Goal: Task Accomplishment & Management: Manage account settings

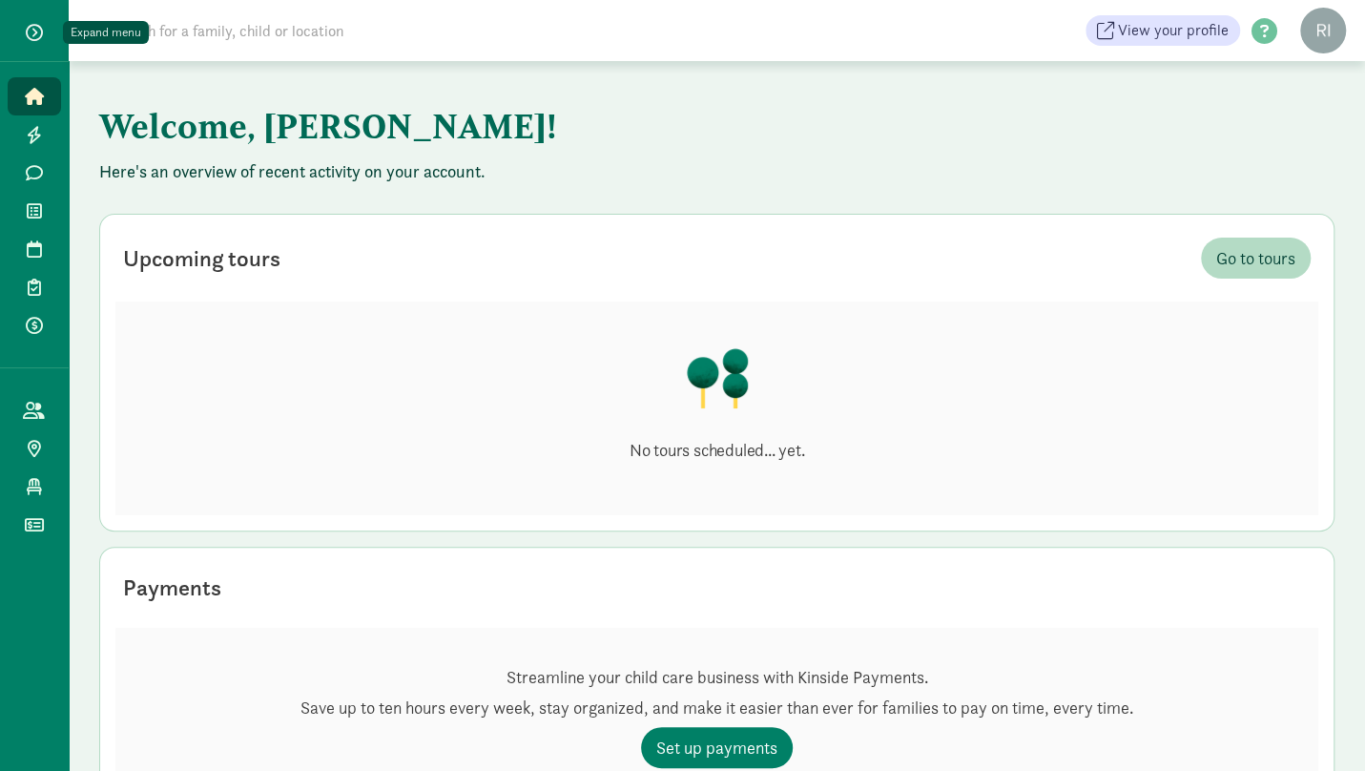
click at [38, 30] on span "button" at bounding box center [34, 32] width 17 height 17
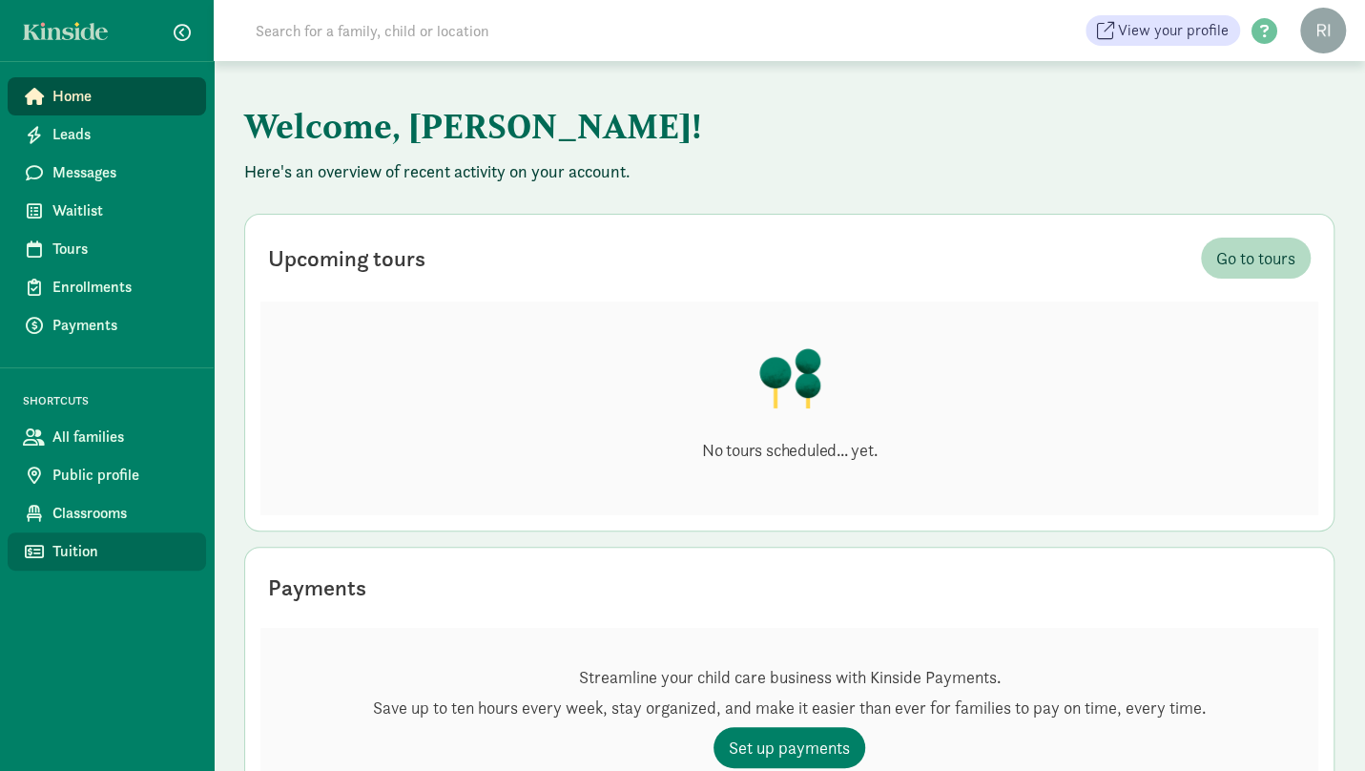
click at [75, 555] on span "Tuition" at bounding box center [121, 551] width 138 height 23
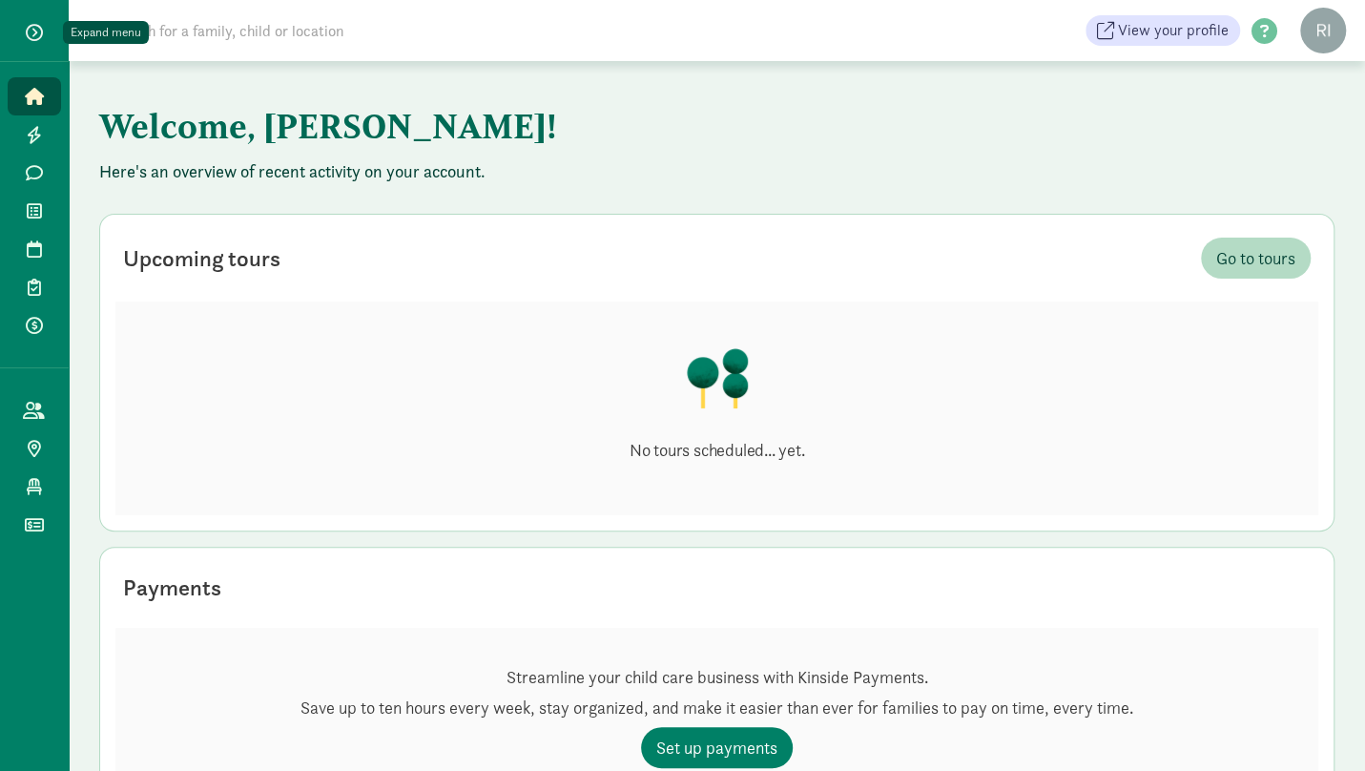
click at [42, 26] on span "button" at bounding box center [34, 32] width 17 height 17
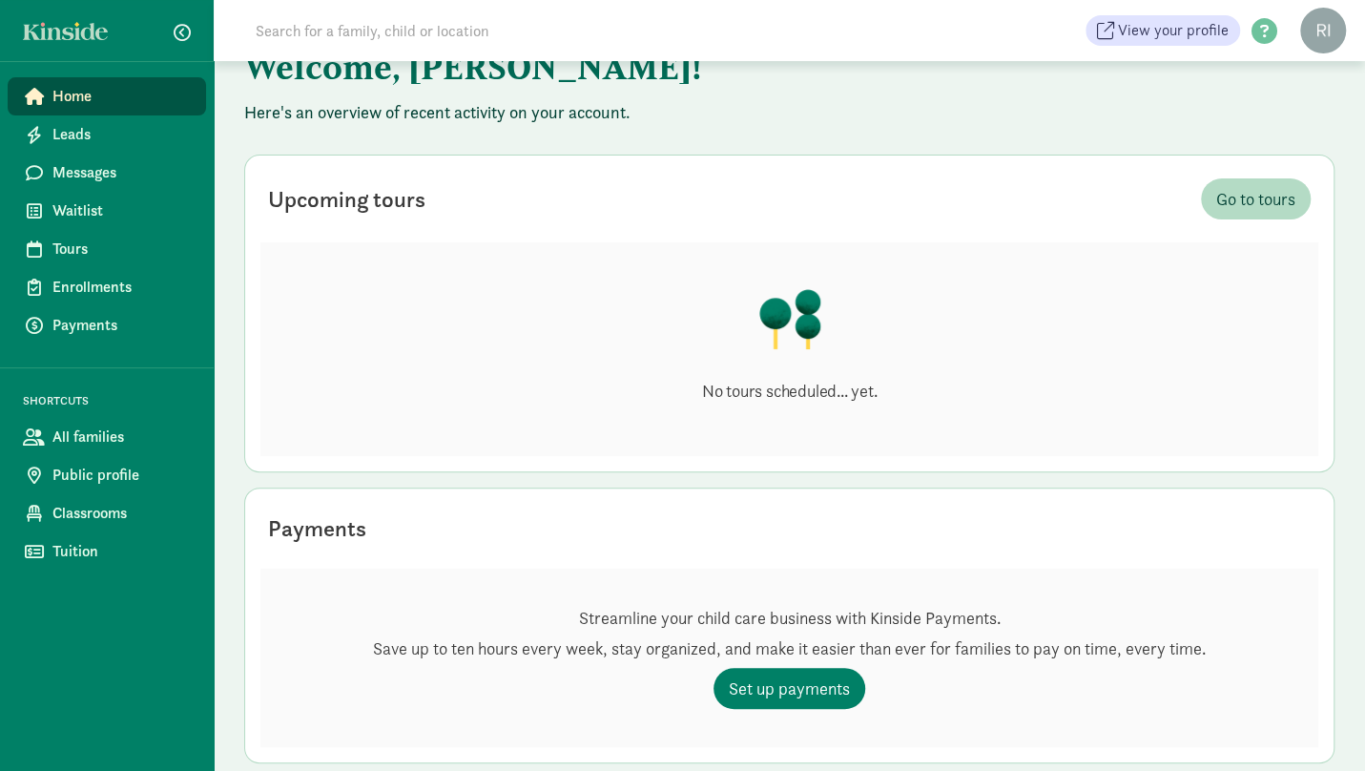
scroll to position [95, 0]
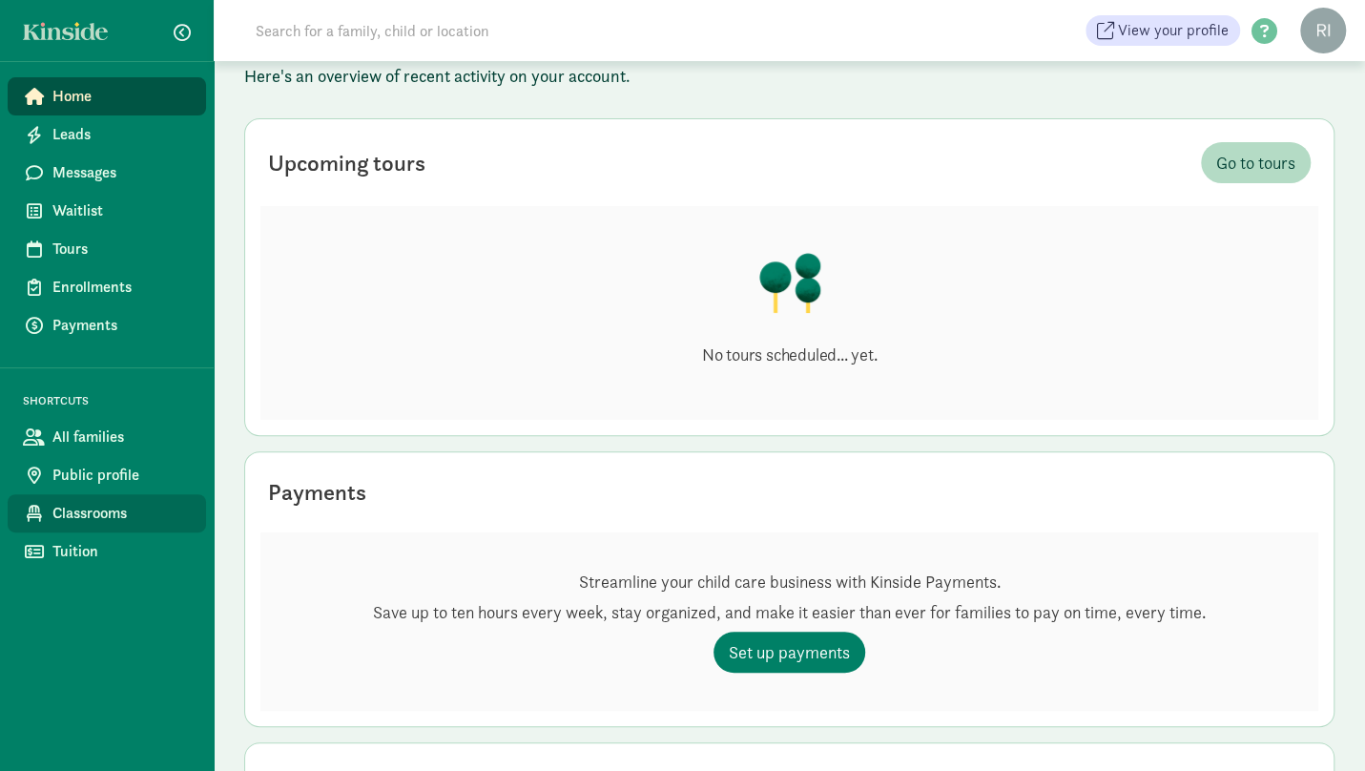
click at [126, 513] on span "Classrooms" at bounding box center [121, 513] width 138 height 23
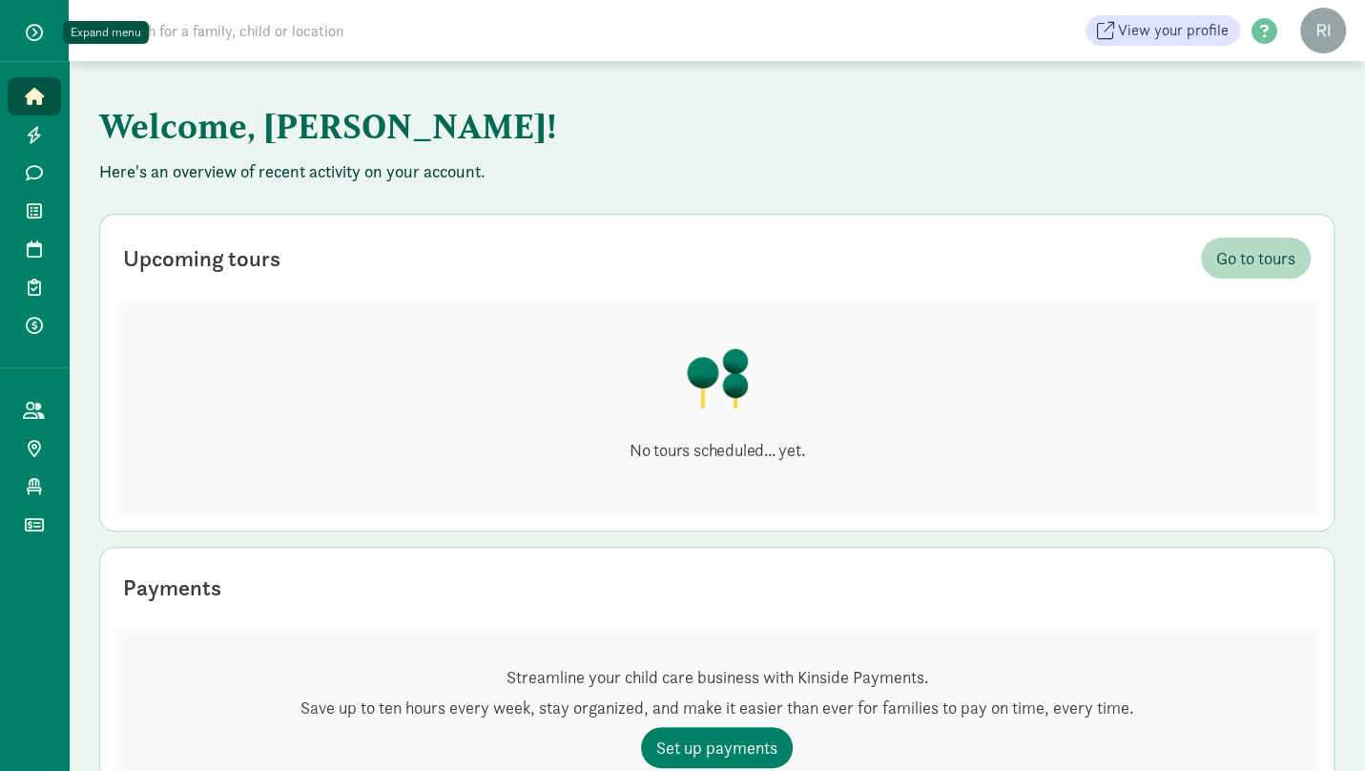
click at [27, 30] on span "button" at bounding box center [34, 32] width 17 height 17
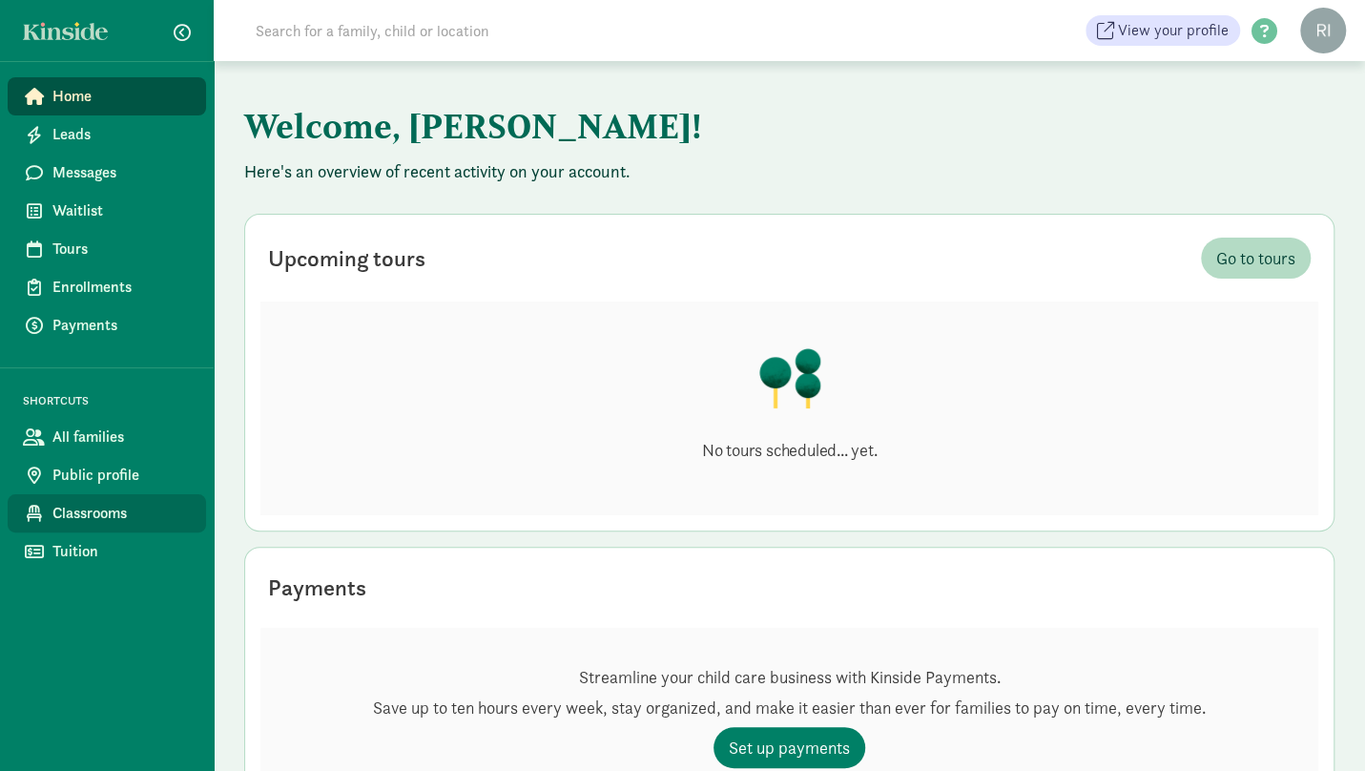
click at [97, 502] on span "Classrooms" at bounding box center [121, 513] width 138 height 23
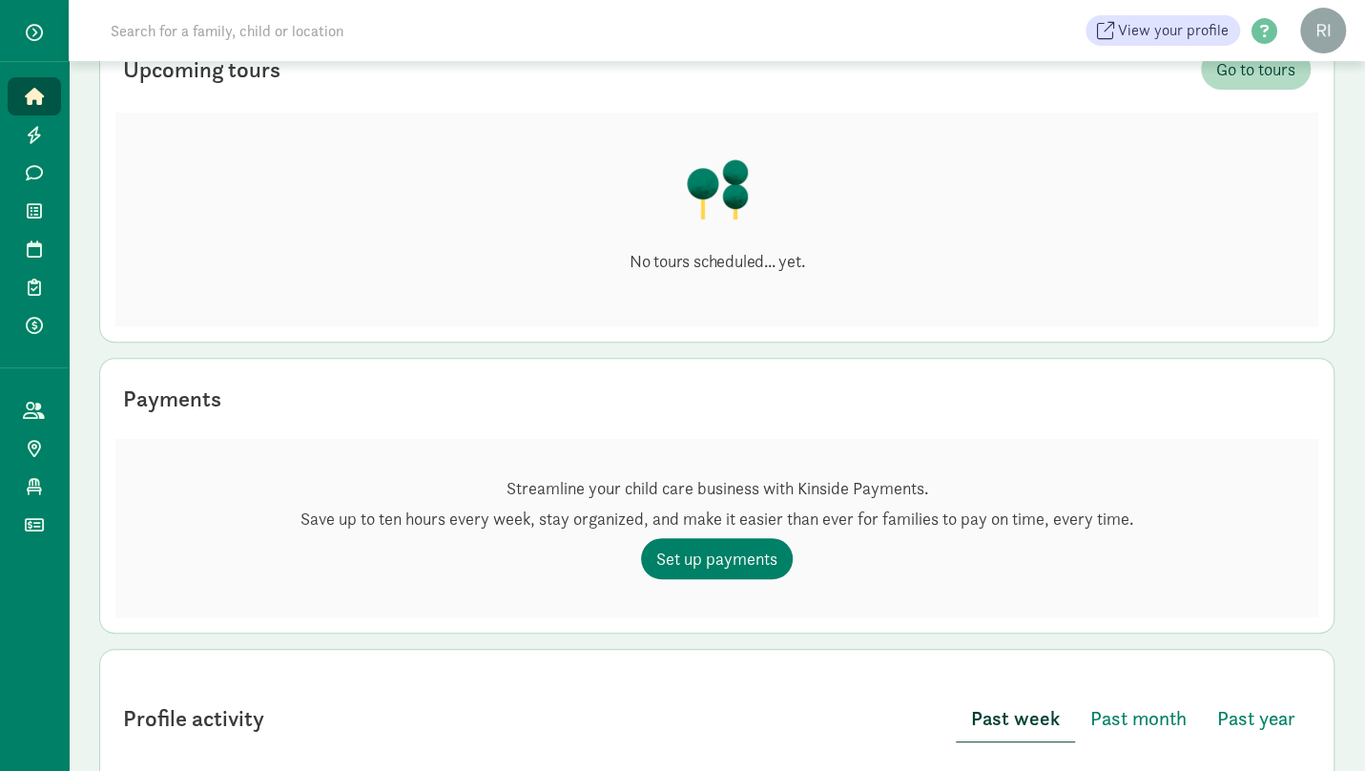
scroll to position [191, 0]
drag, startPoint x: 970, startPoint y: 653, endPoint x: 355, endPoint y: 667, distance: 615.3
click at [355, 666] on div "Profile activity Past week Past month Past year" at bounding box center [716, 717] width 1203 height 108
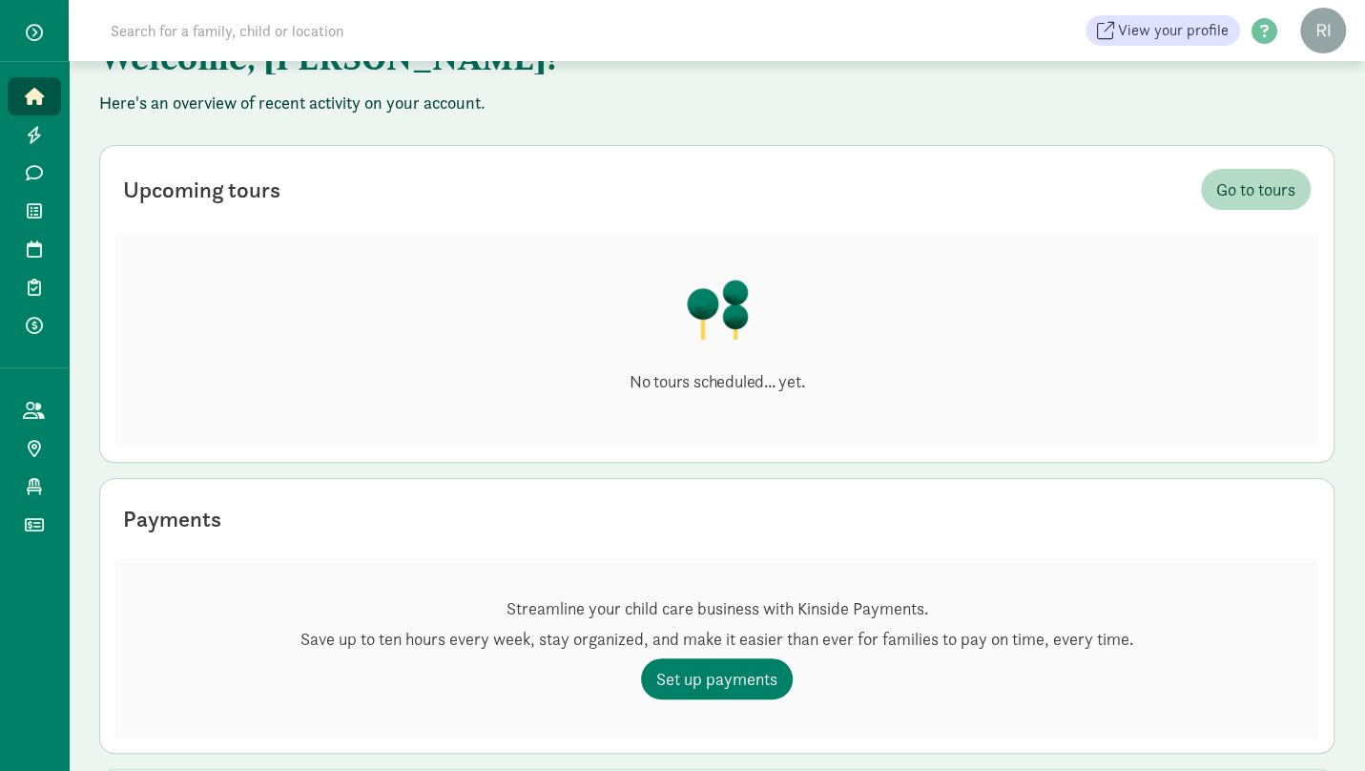
scroll to position [0, 0]
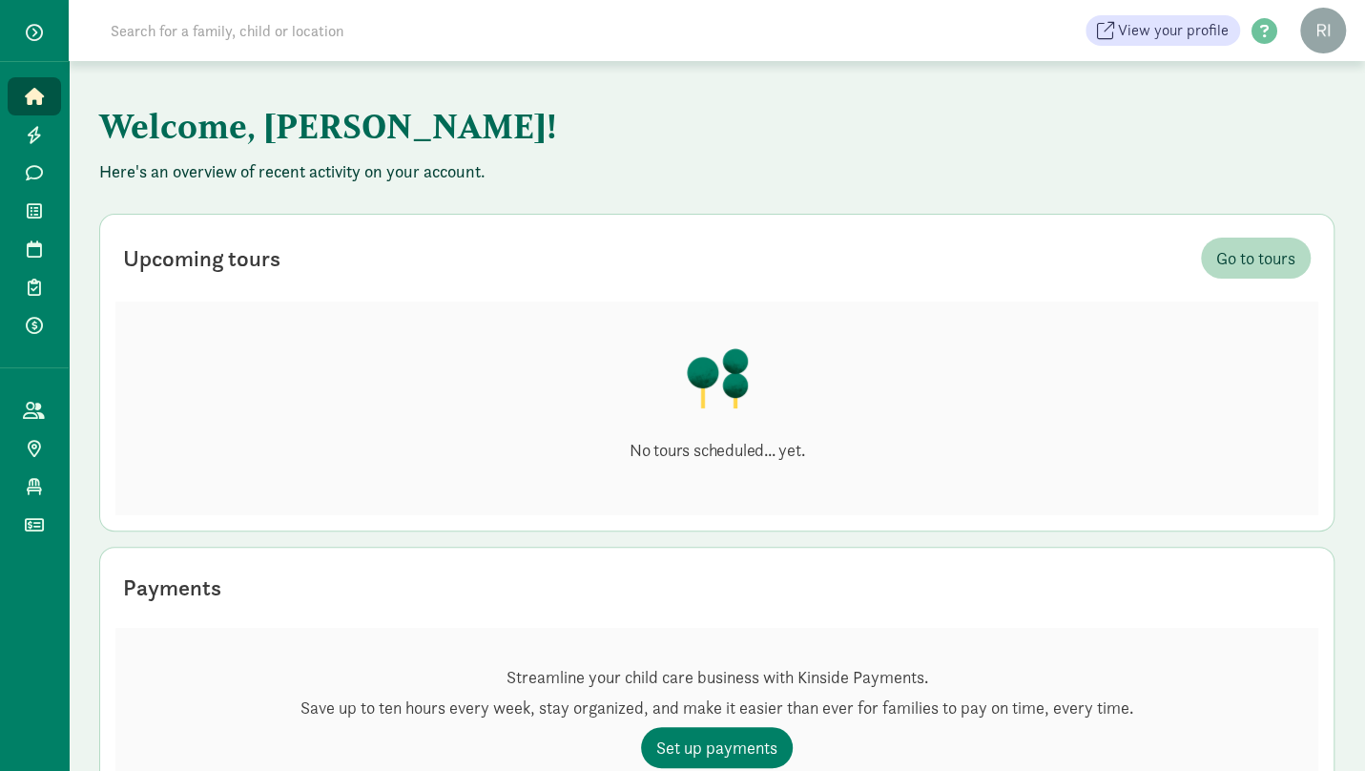
click at [30, 92] on icon at bounding box center [34, 96] width 19 height 17
click at [809, 141] on h1 "Welcome, [PERSON_NAME]!" at bounding box center [571, 126] width 944 height 69
click at [1323, 36] on figure at bounding box center [1323, 31] width 46 height 46
click at [1310, 71] on link "User Profile" at bounding box center [1307, 73] width 76 height 23
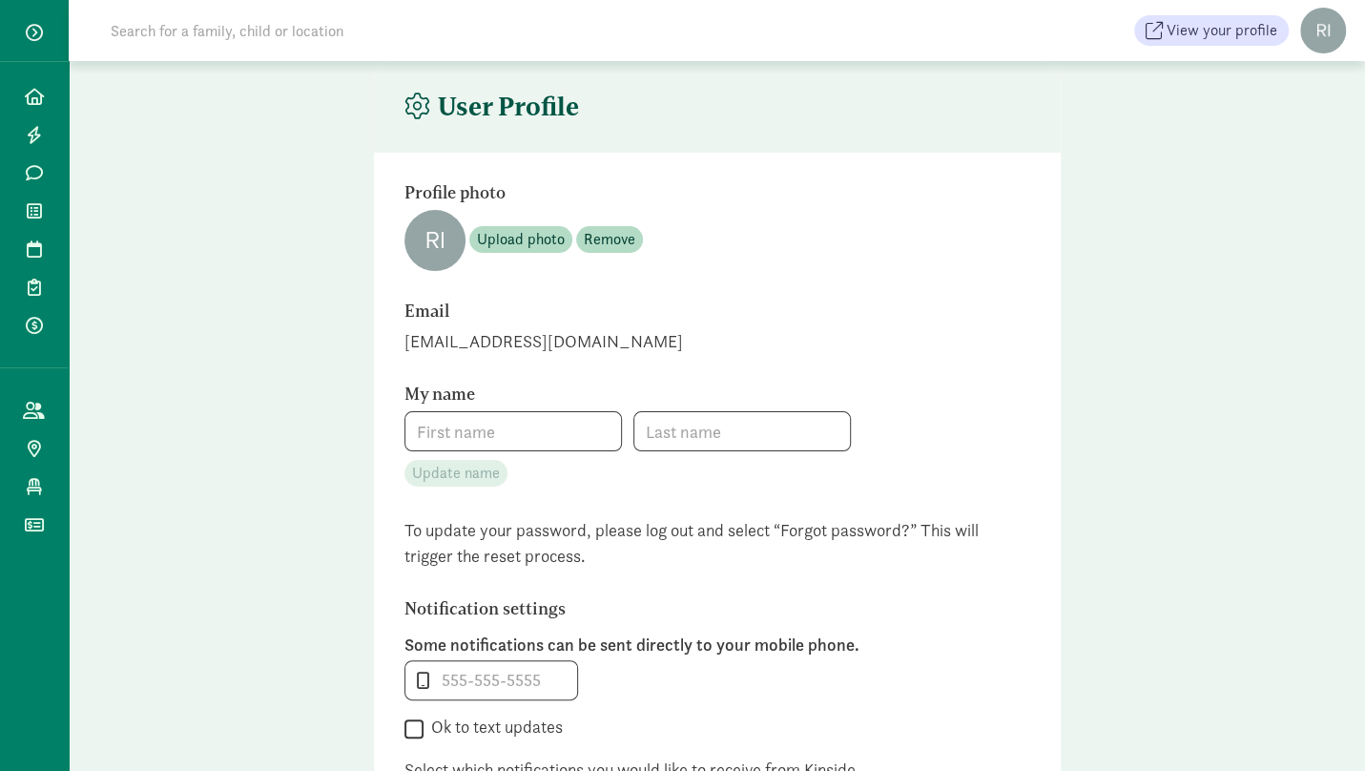
type input "Dania"
type input "Kasim"
type input "[PHONE_NUMBER]"
checkbox input "false"
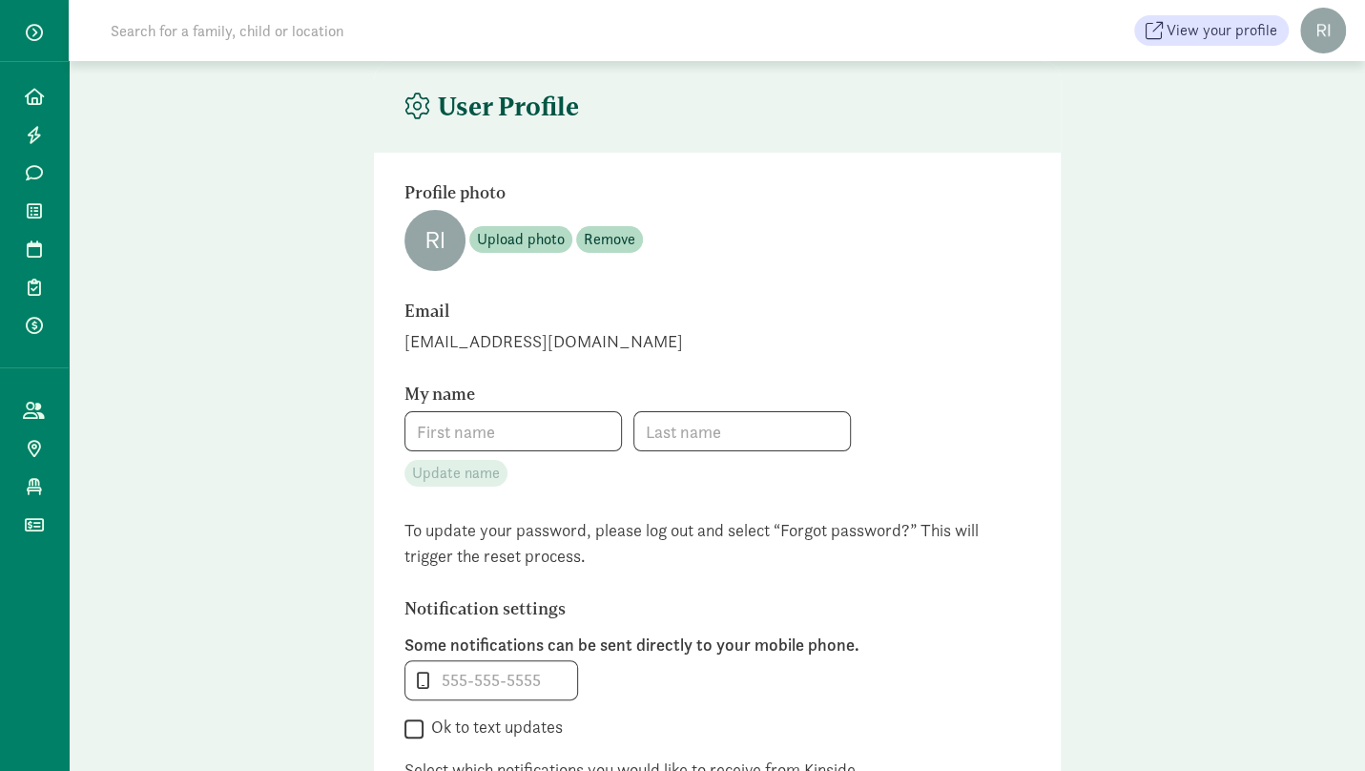
checkbox input "false"
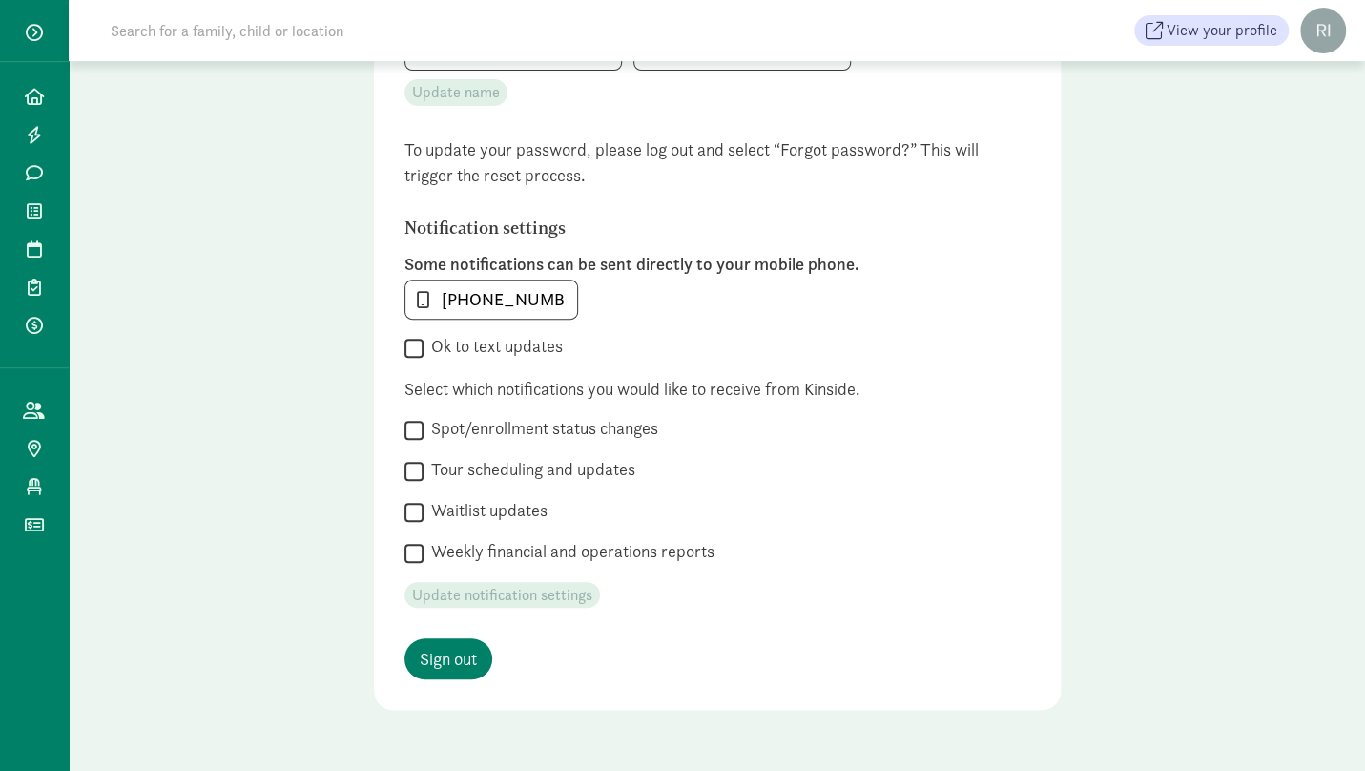
scroll to position [432, 0]
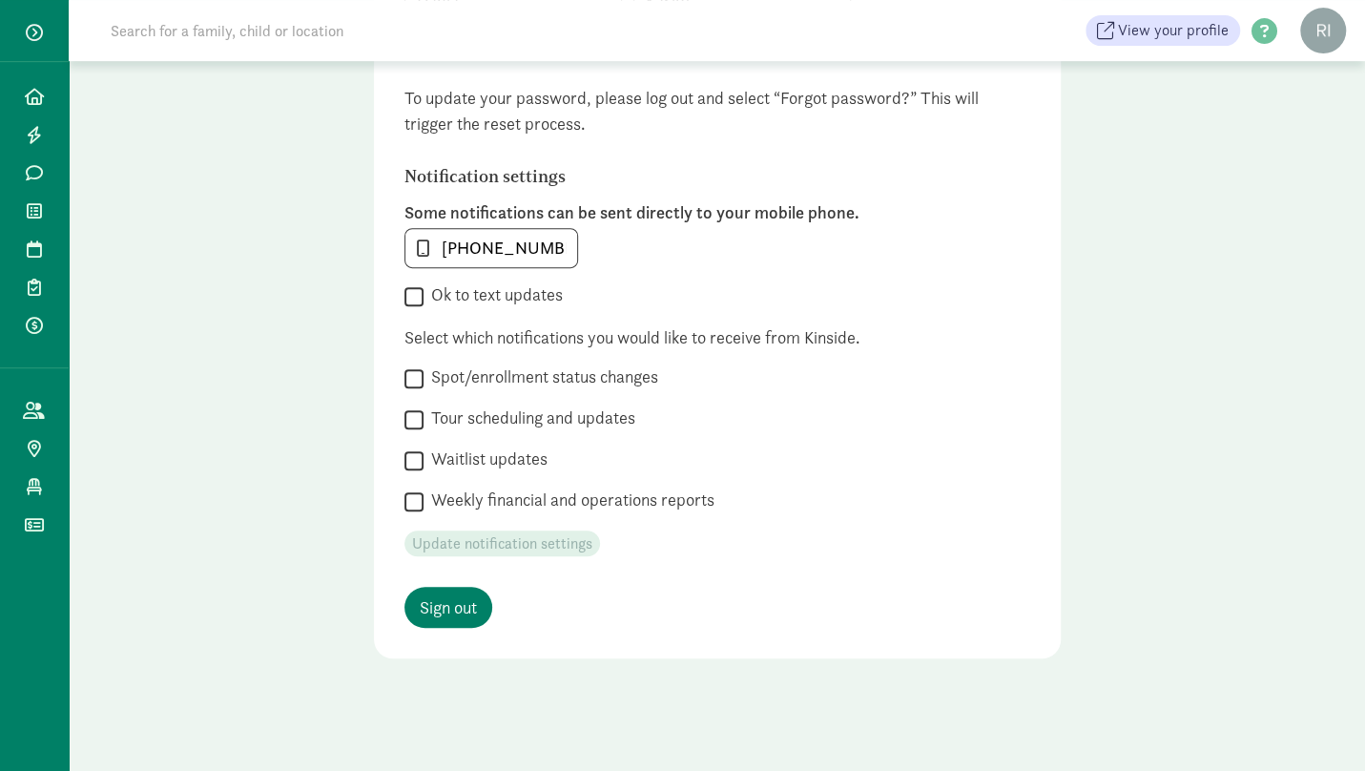
click at [419, 372] on input "Spot/enrollment status changes" at bounding box center [413, 378] width 19 height 26
checkbox input "true"
click at [419, 416] on input "Tour scheduling and updates" at bounding box center [413, 419] width 19 height 26
checkbox input "true"
click at [416, 455] on input "Waitlist updates" at bounding box center [413, 460] width 19 height 26
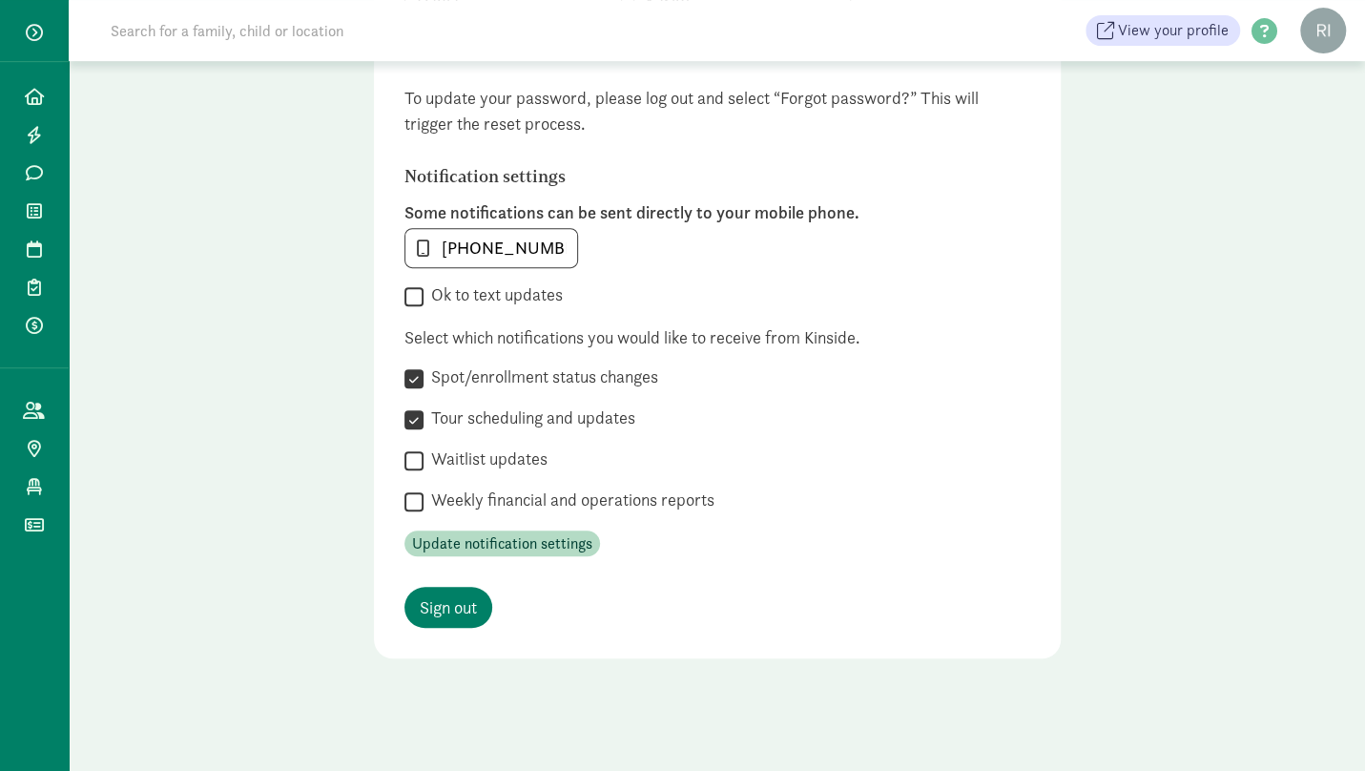
checkbox input "true"
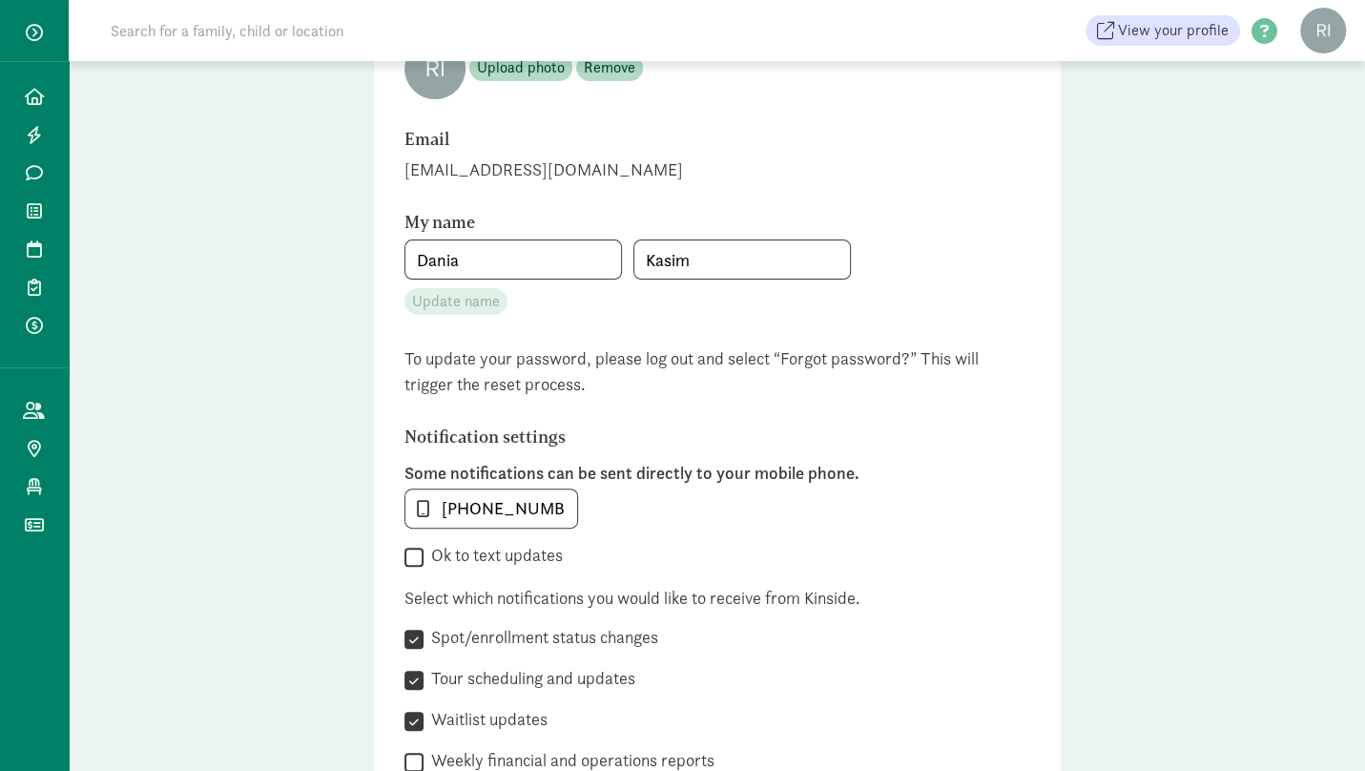
scroll to position [337, 0]
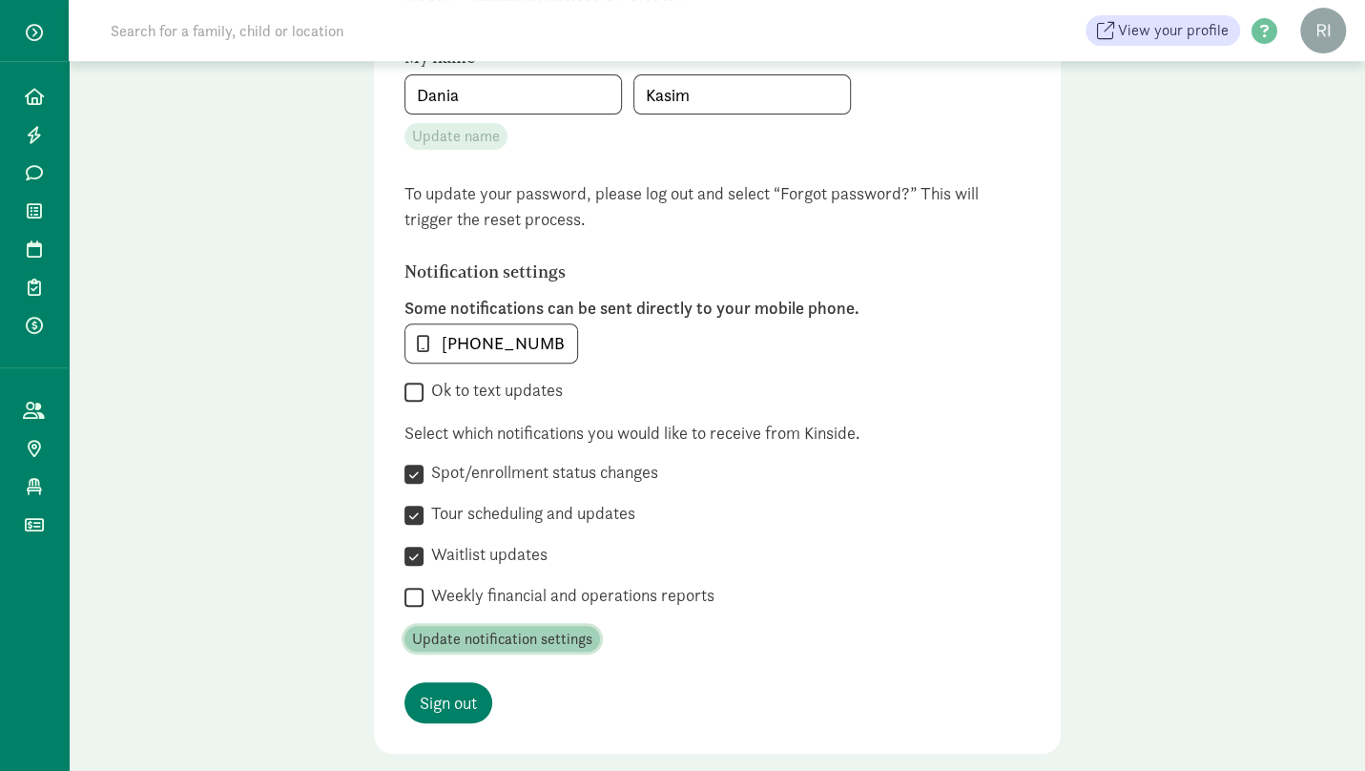
click at [555, 637] on span "Update notification settings" at bounding box center [502, 639] width 180 height 23
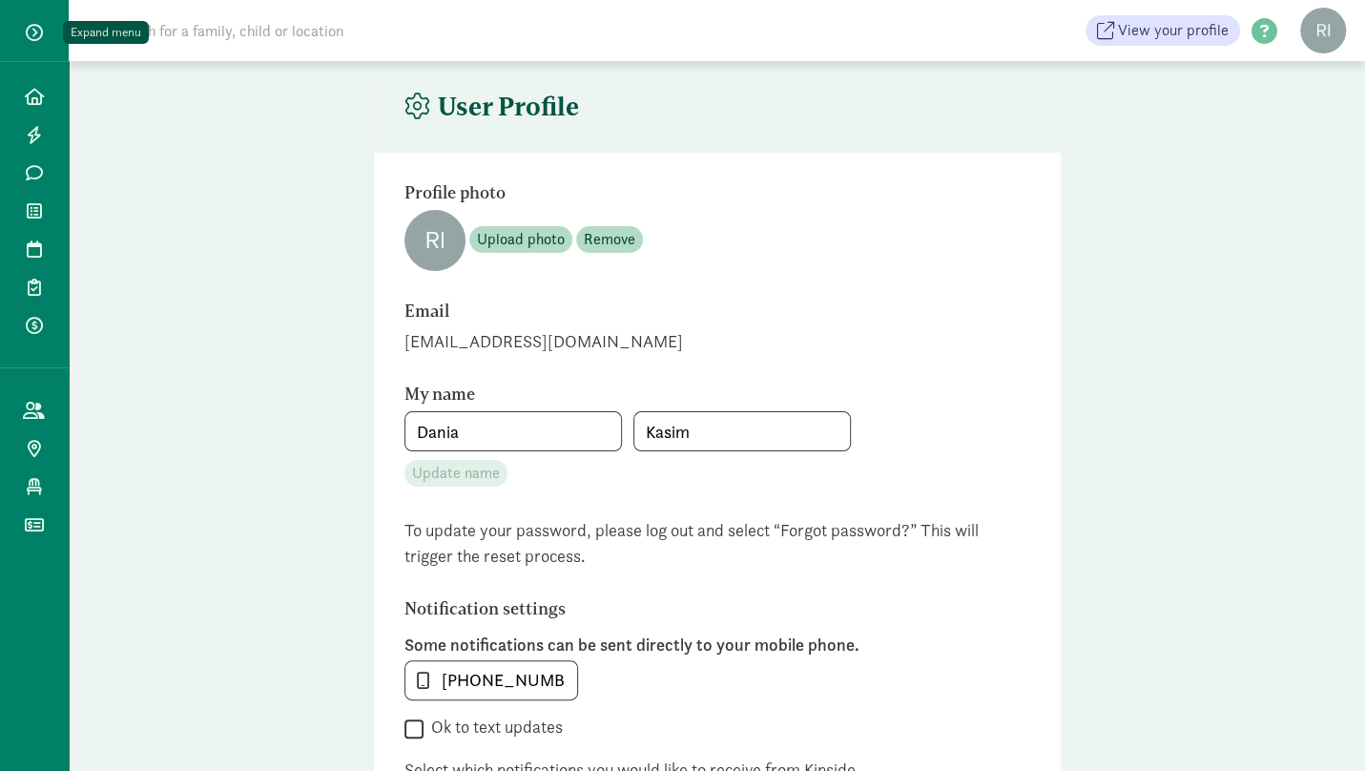
click at [33, 32] on span "button" at bounding box center [34, 32] width 17 height 17
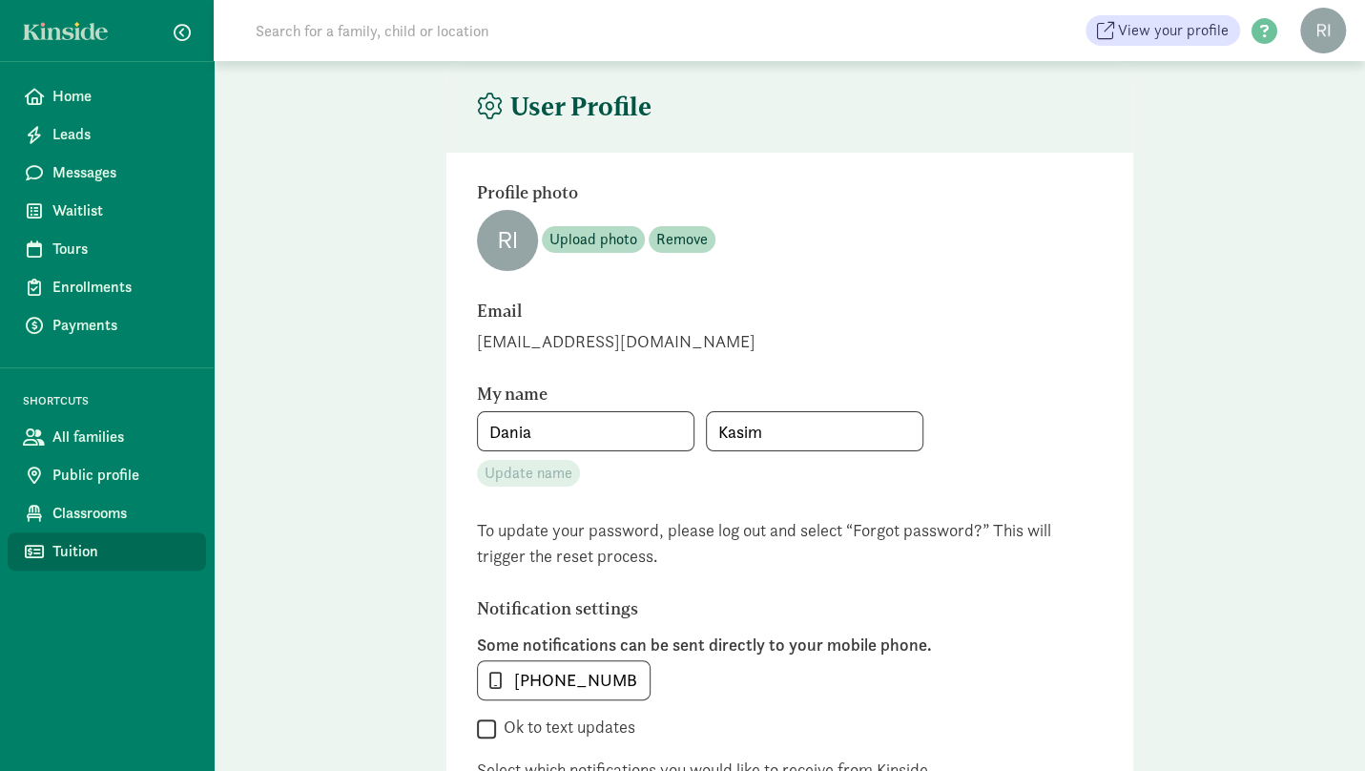
click at [46, 543] on link "Tuition" at bounding box center [107, 551] width 198 height 38
